Goal: Task Accomplishment & Management: Complete application form

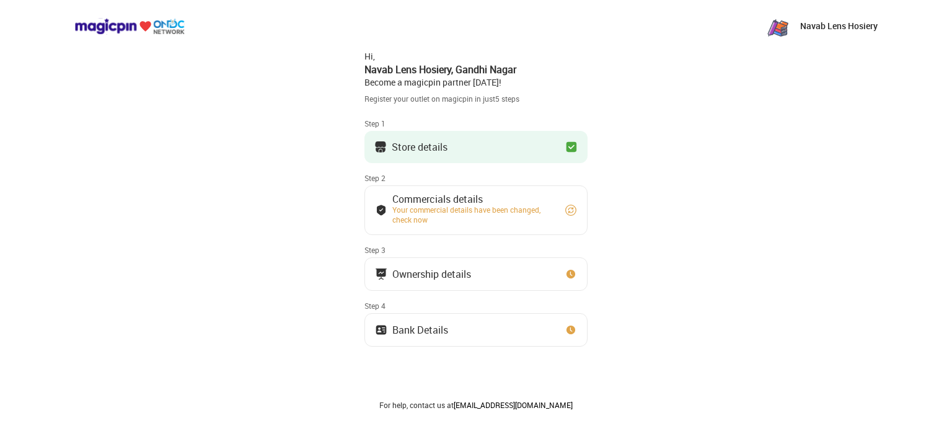
click at [449, 145] on button "Store details" at bounding box center [475, 147] width 223 height 32
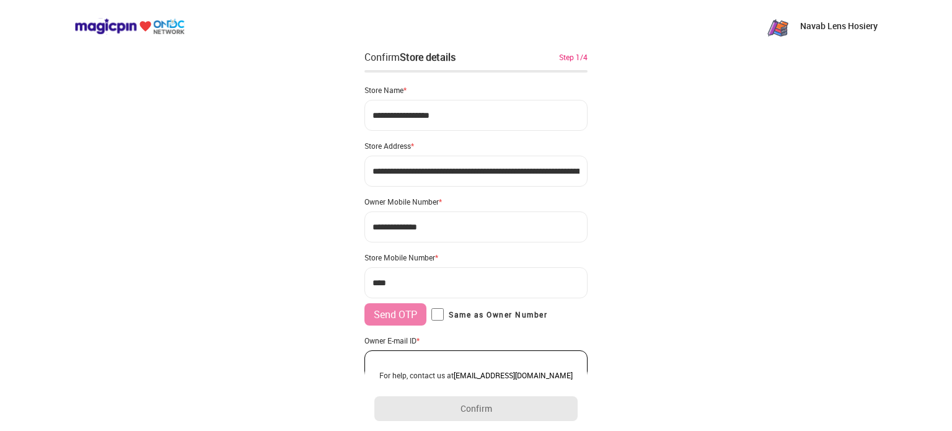
type input "**********"
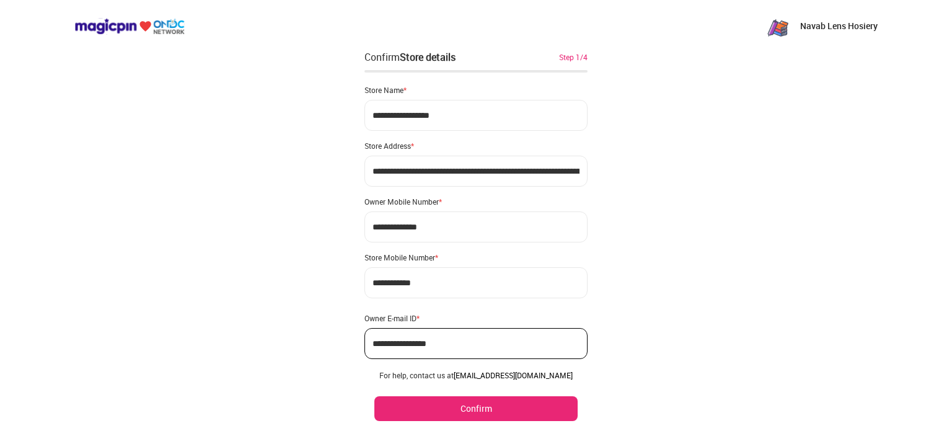
click at [446, 411] on button "Confirm" at bounding box center [475, 408] width 203 height 25
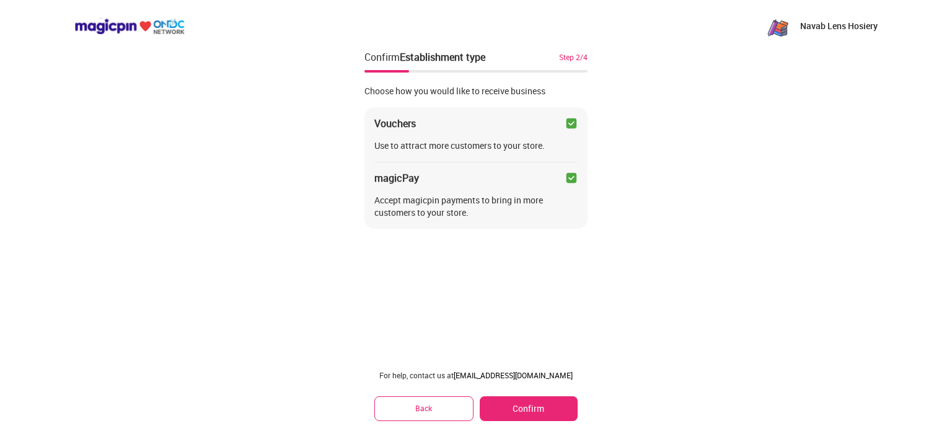
click at [519, 408] on button "Confirm" at bounding box center [529, 408] width 98 height 25
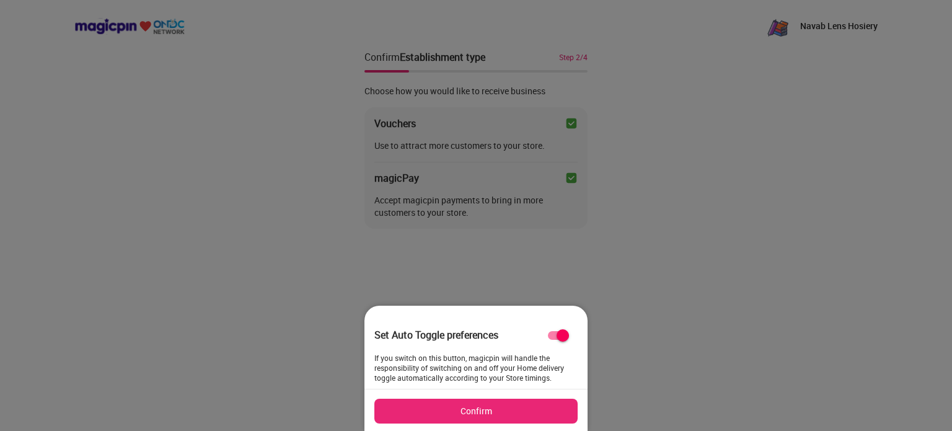
click at [519, 408] on button "Confirm" at bounding box center [475, 410] width 203 height 25
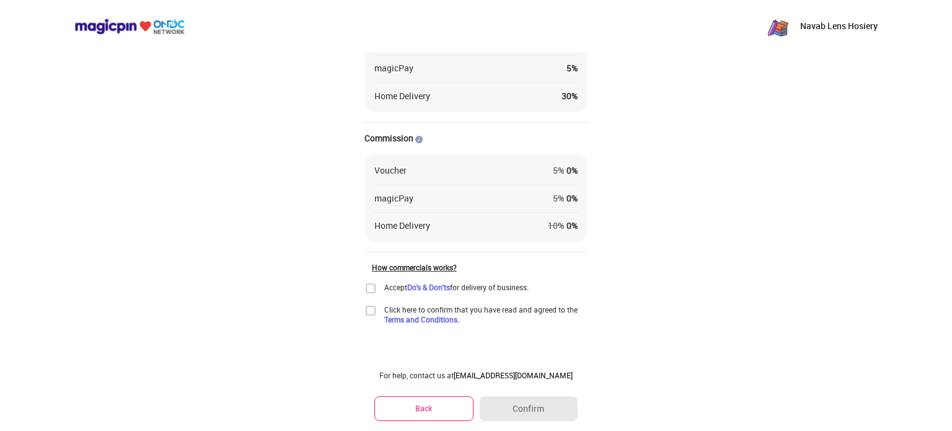
scroll to position [109, 0]
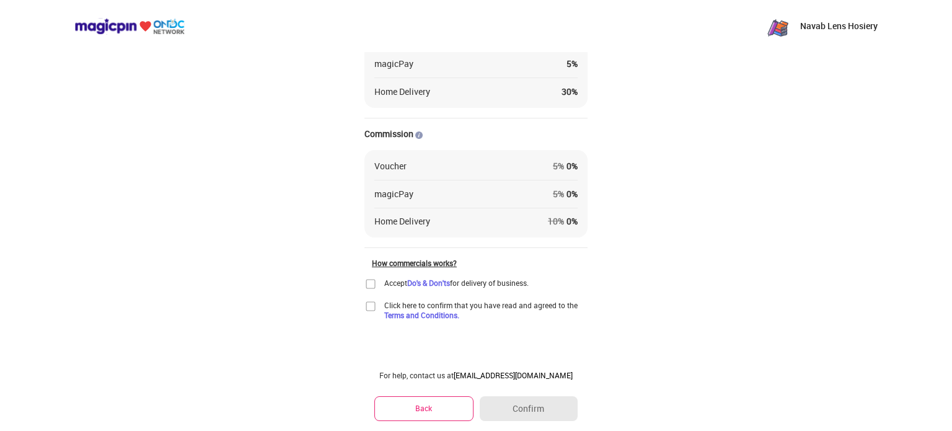
click at [366, 287] on img at bounding box center [370, 284] width 12 height 12
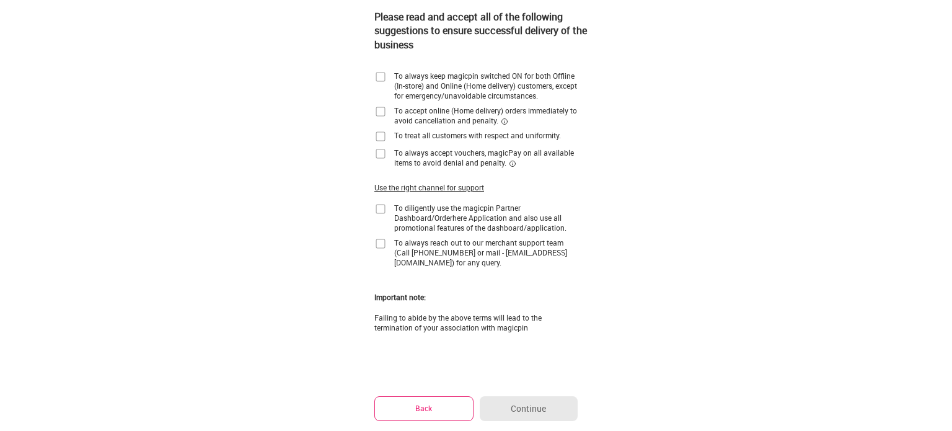
scroll to position [0, 0]
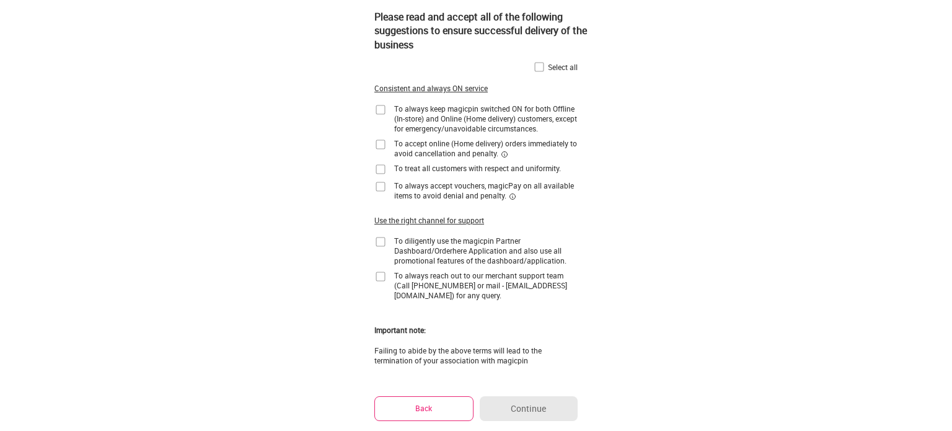
click at [540, 68] on img at bounding box center [539, 67] width 12 height 12
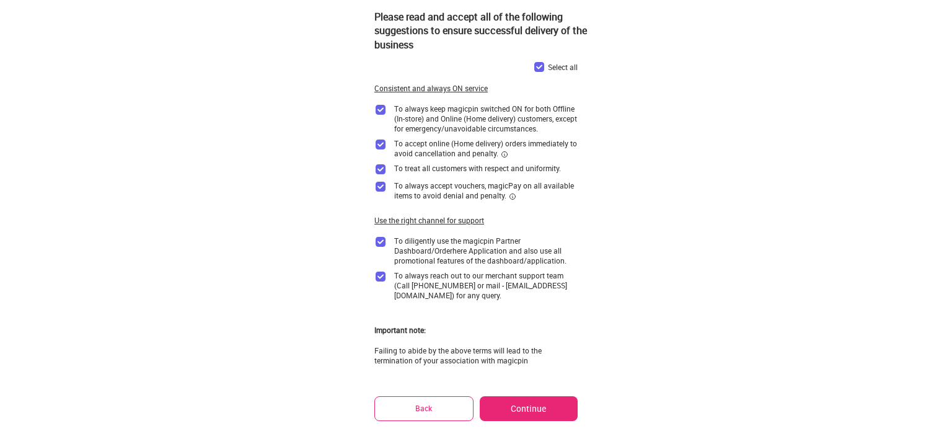
click at [516, 402] on button "Continue" at bounding box center [529, 408] width 98 height 25
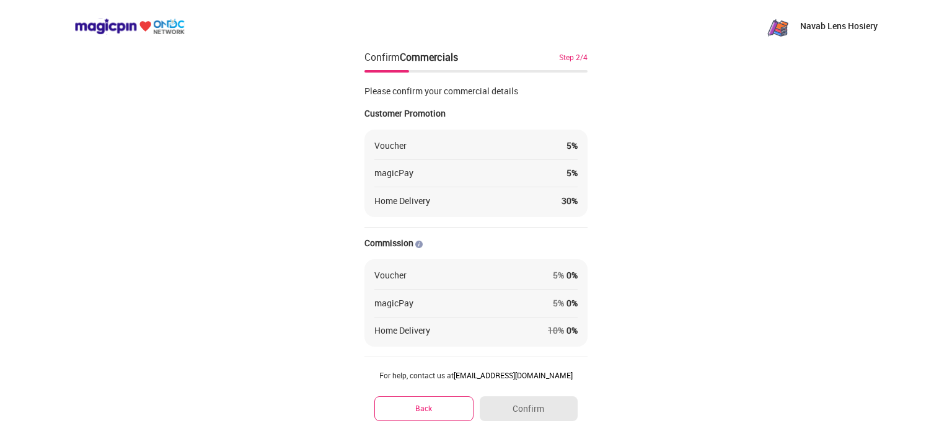
scroll to position [109, 0]
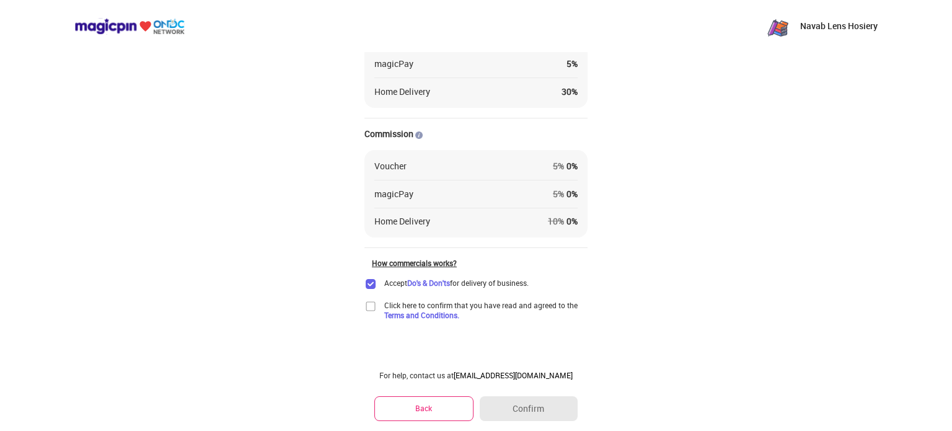
click at [371, 305] on img at bounding box center [370, 306] width 12 height 12
click at [555, 406] on button "Confirm" at bounding box center [529, 408] width 98 height 25
